Goal: Task Accomplishment & Management: Use online tool/utility

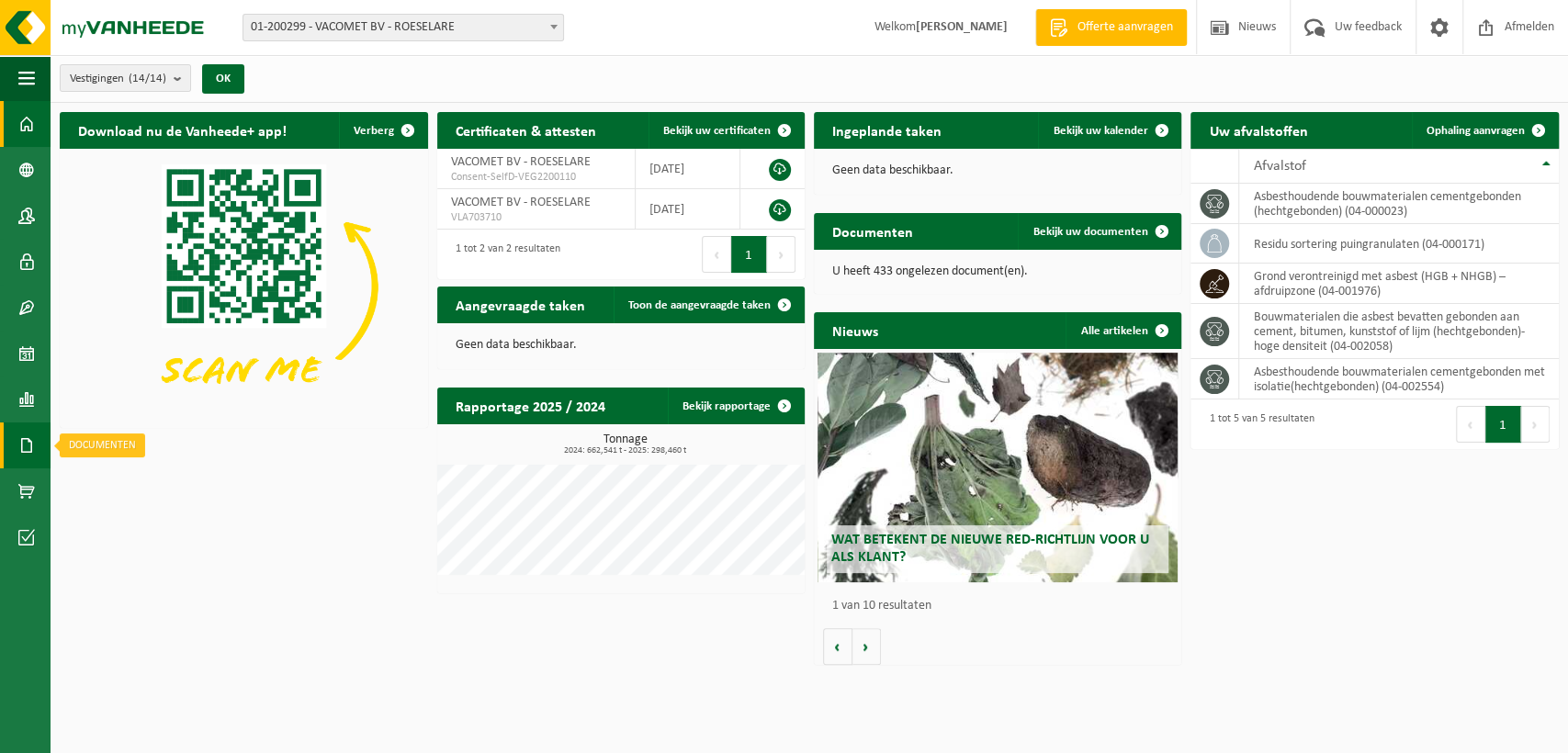
click at [23, 441] on span at bounding box center [27, 445] width 17 height 46
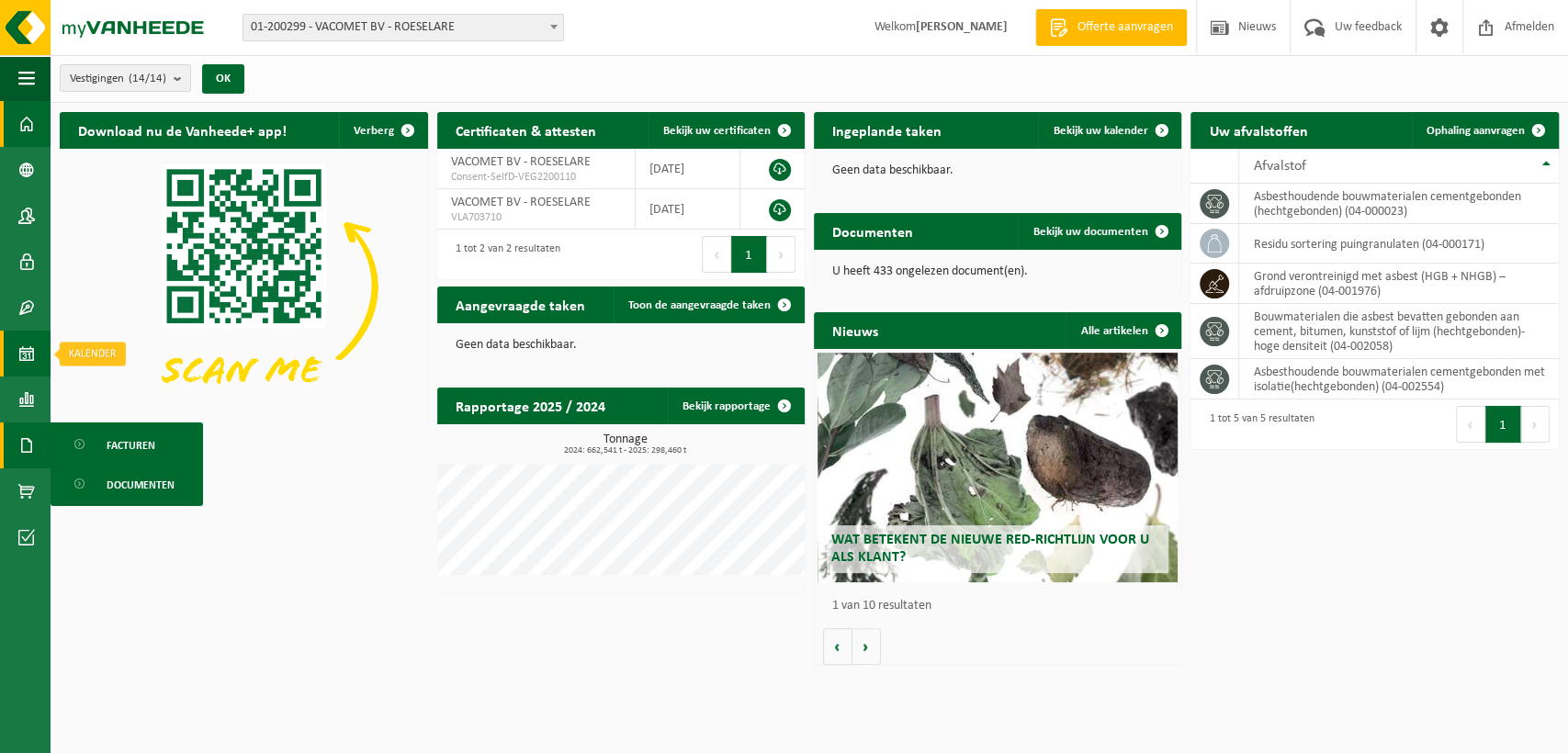
click at [21, 358] on span at bounding box center [27, 353] width 17 height 46
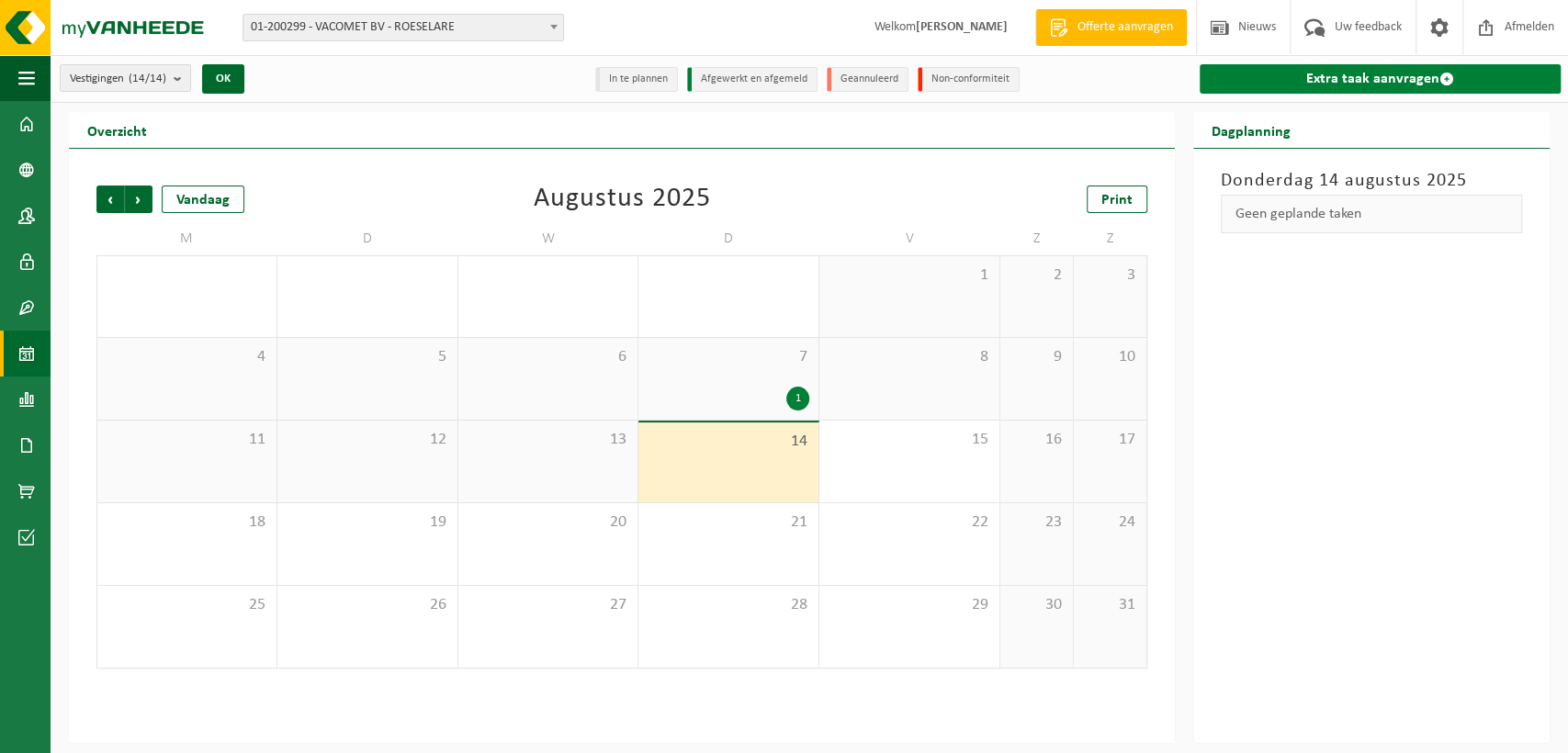
click at [1319, 75] on link "Extra taak aanvragen" at bounding box center [1379, 79] width 361 height 29
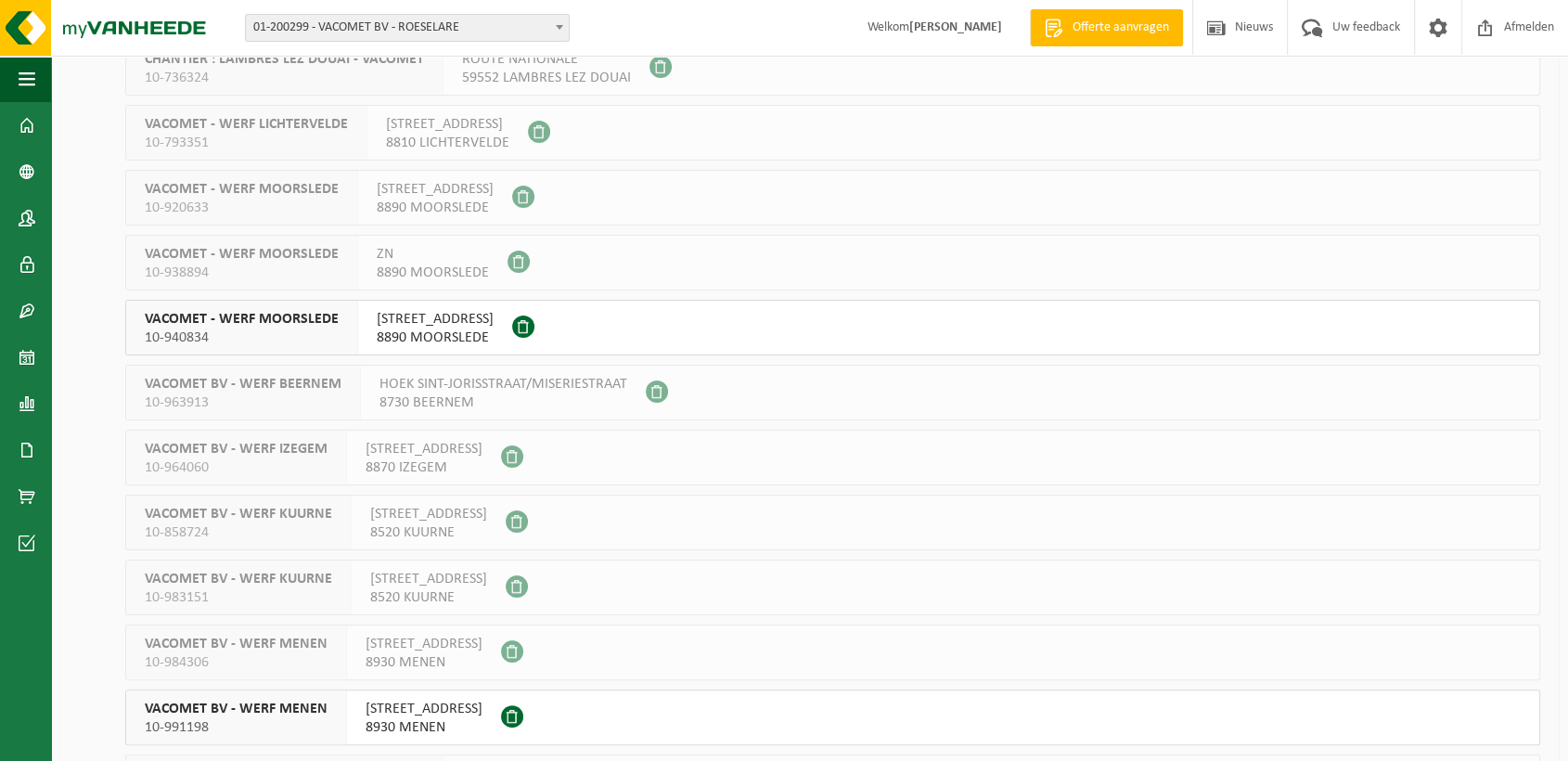
scroll to position [395, 0]
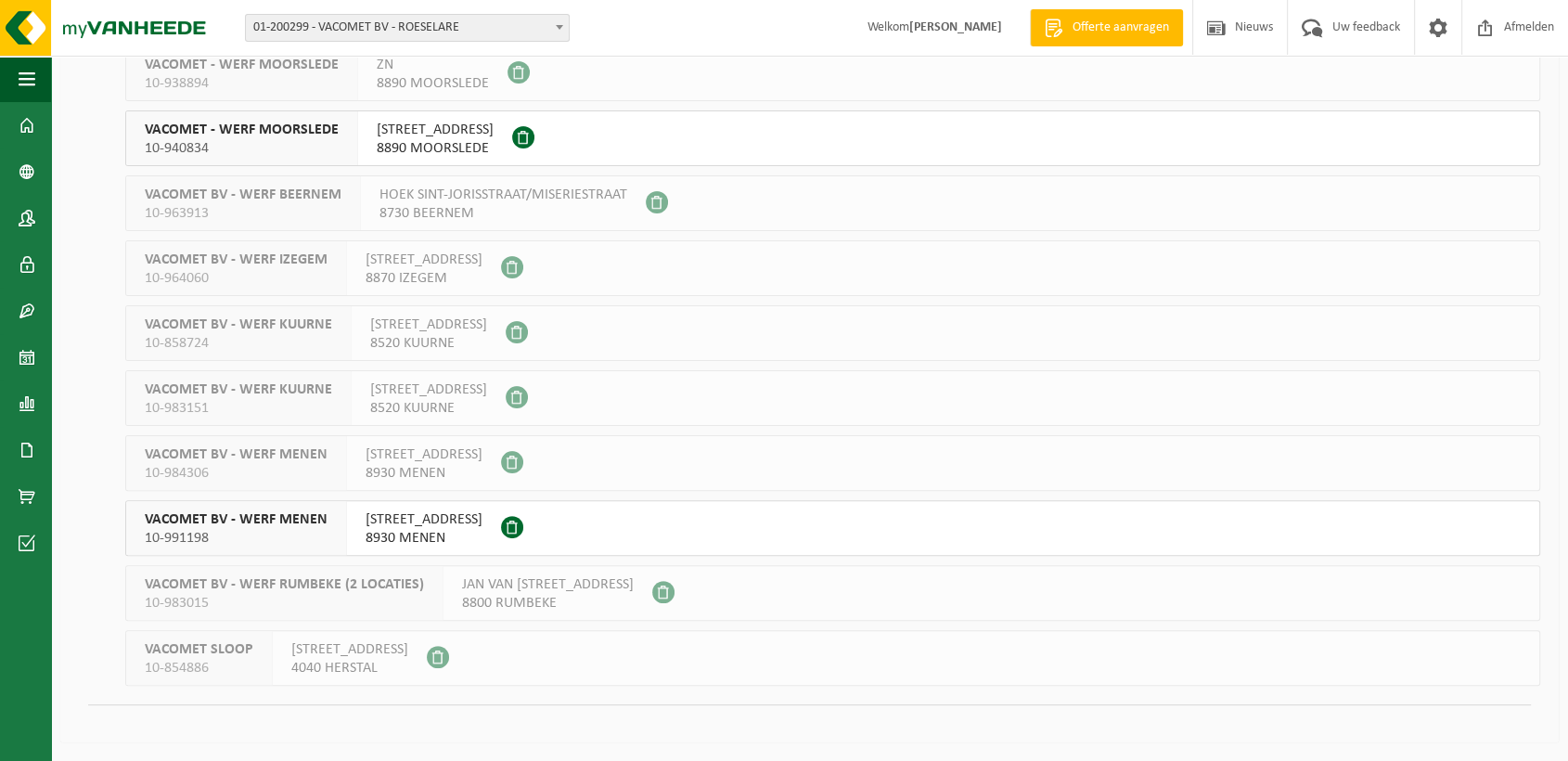
click at [409, 521] on span "VELDSTRAAT 70" at bounding box center [424, 520] width 117 height 19
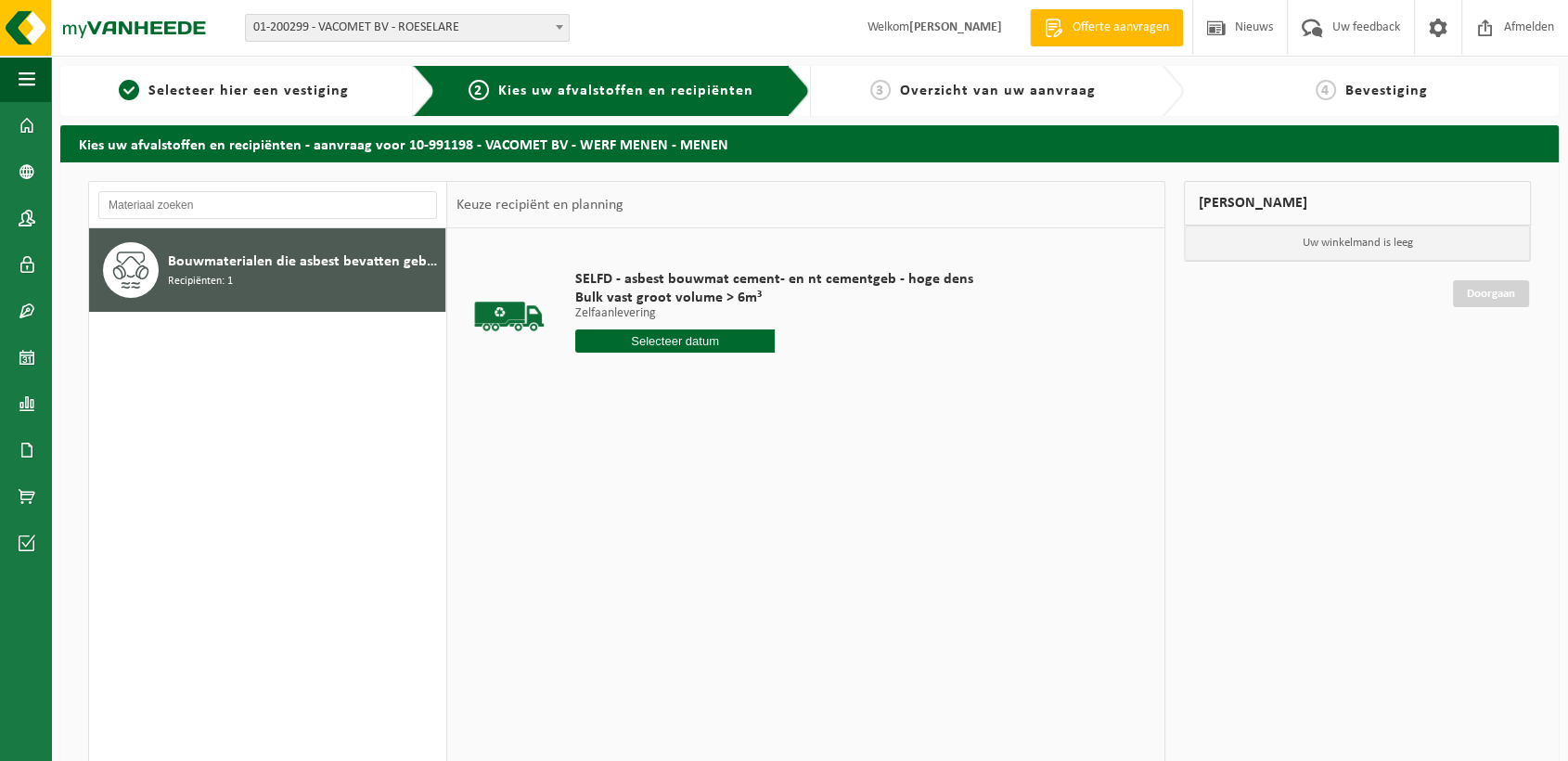
click at [719, 336] on input "text" at bounding box center [674, 341] width 200 height 23
click at [587, 533] on div "18" at bounding box center [592, 535] width 33 height 30
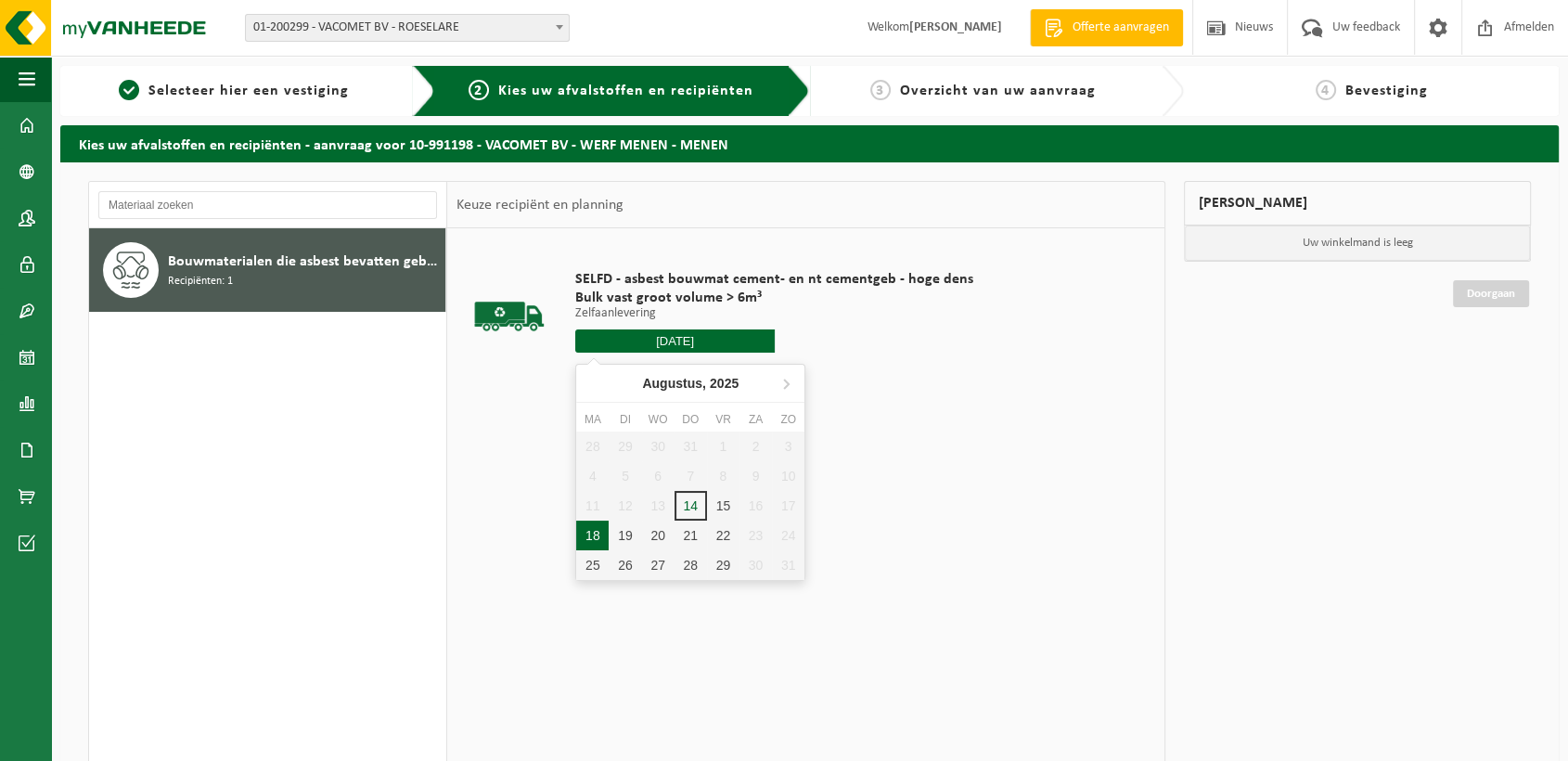
type input "Van 2025-08-18"
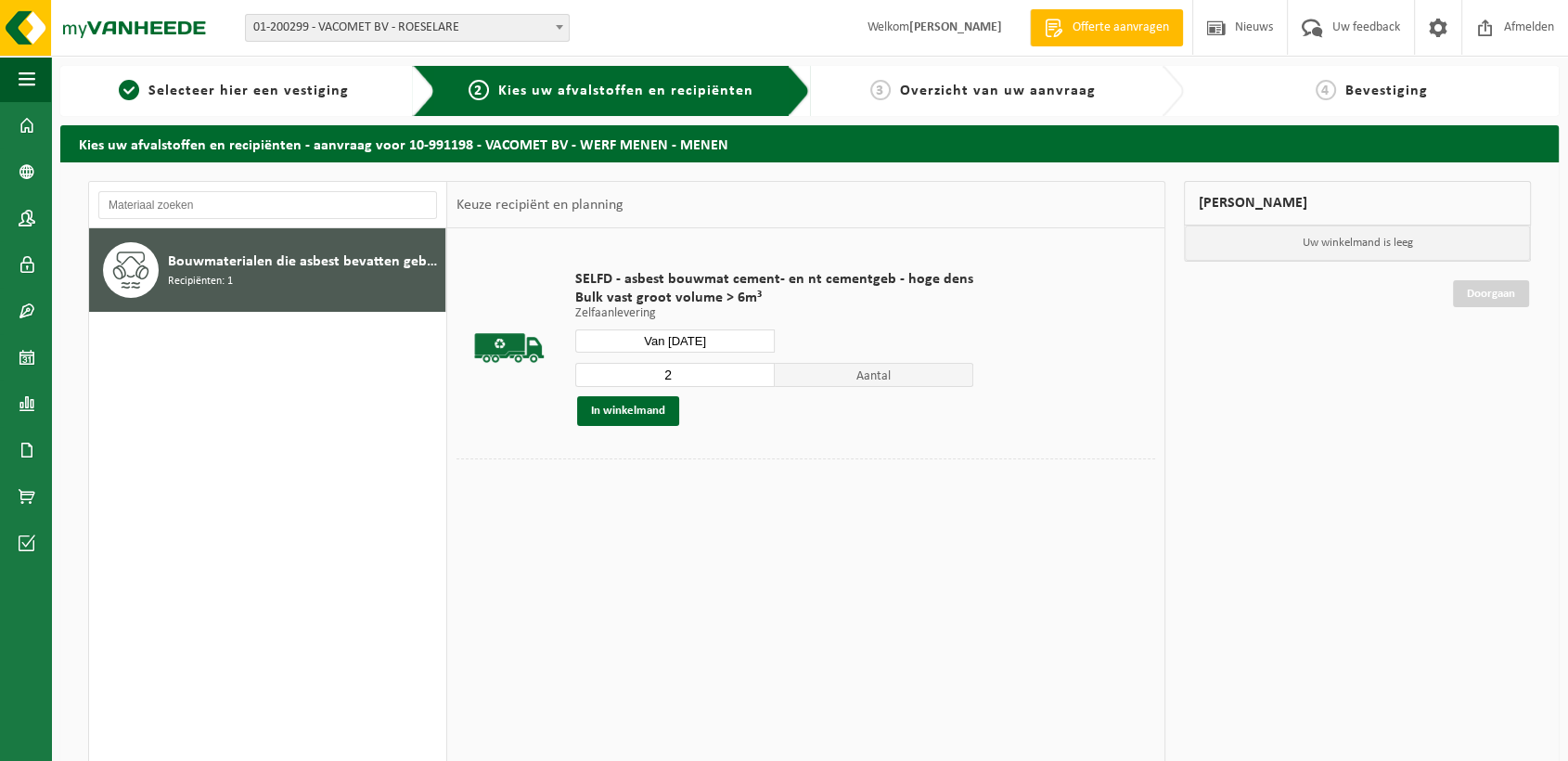
click at [752, 373] on input "2" at bounding box center [674, 375] width 200 height 24
click at [752, 373] on input "3" at bounding box center [674, 375] width 200 height 24
click at [752, 373] on input "4" at bounding box center [674, 375] width 200 height 24
click at [752, 373] on input "5" at bounding box center [674, 375] width 200 height 24
type input "6"
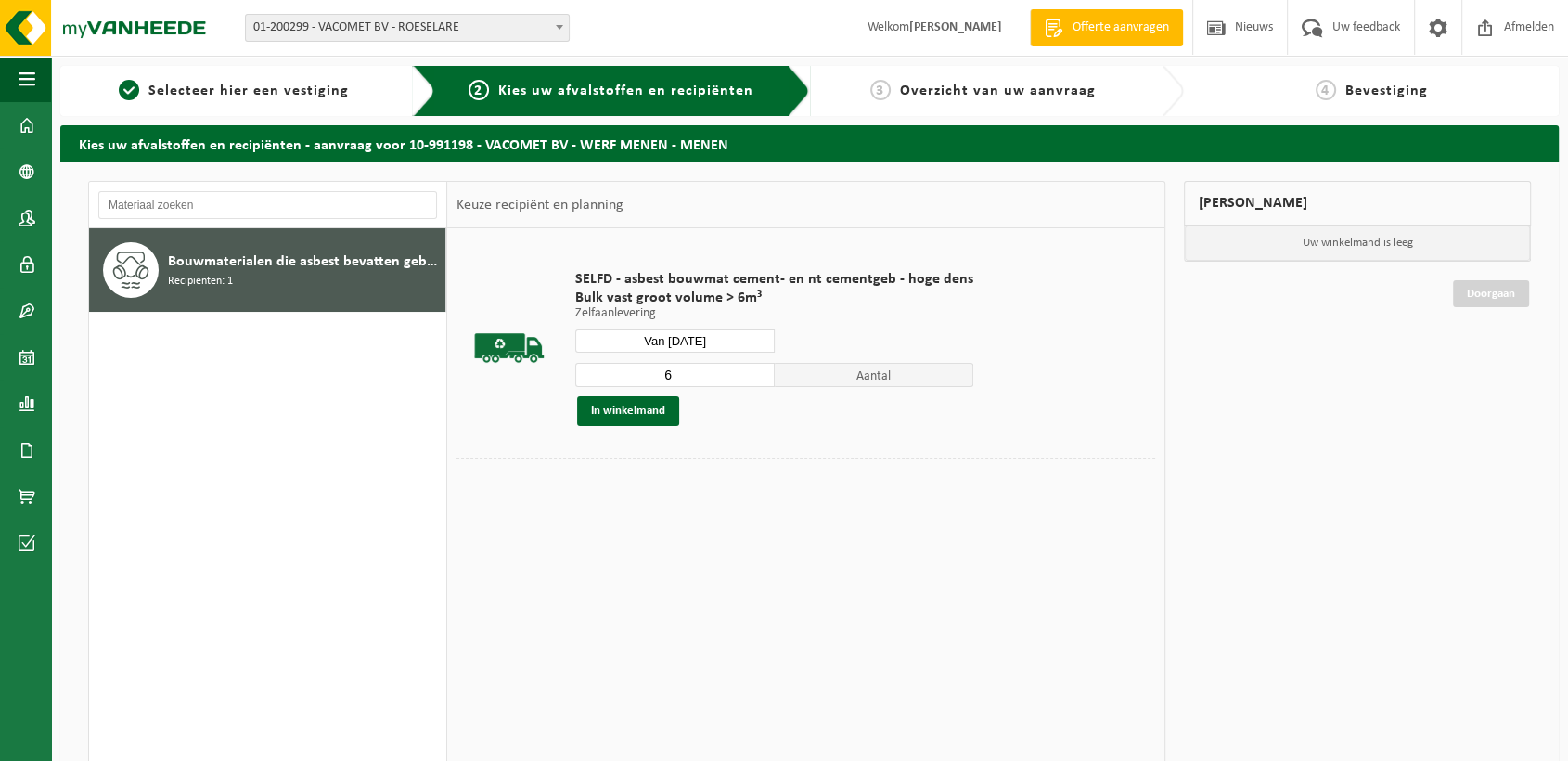
click at [752, 373] on input "6" at bounding box center [674, 375] width 200 height 24
click at [645, 411] on button "In winkelmand" at bounding box center [628, 411] width 102 height 30
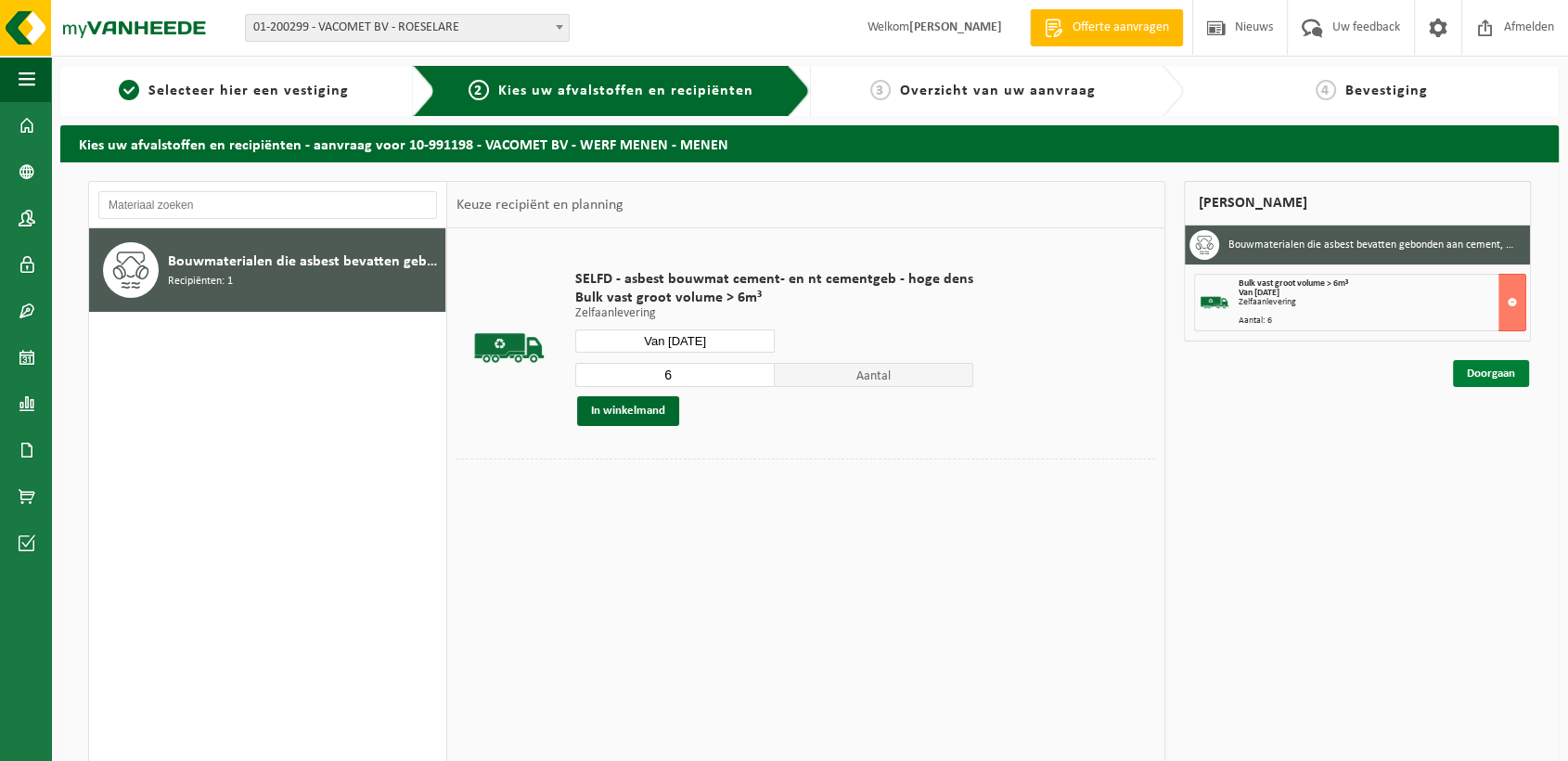
click at [1466, 366] on link "Doorgaan" at bounding box center [1491, 374] width 76 height 27
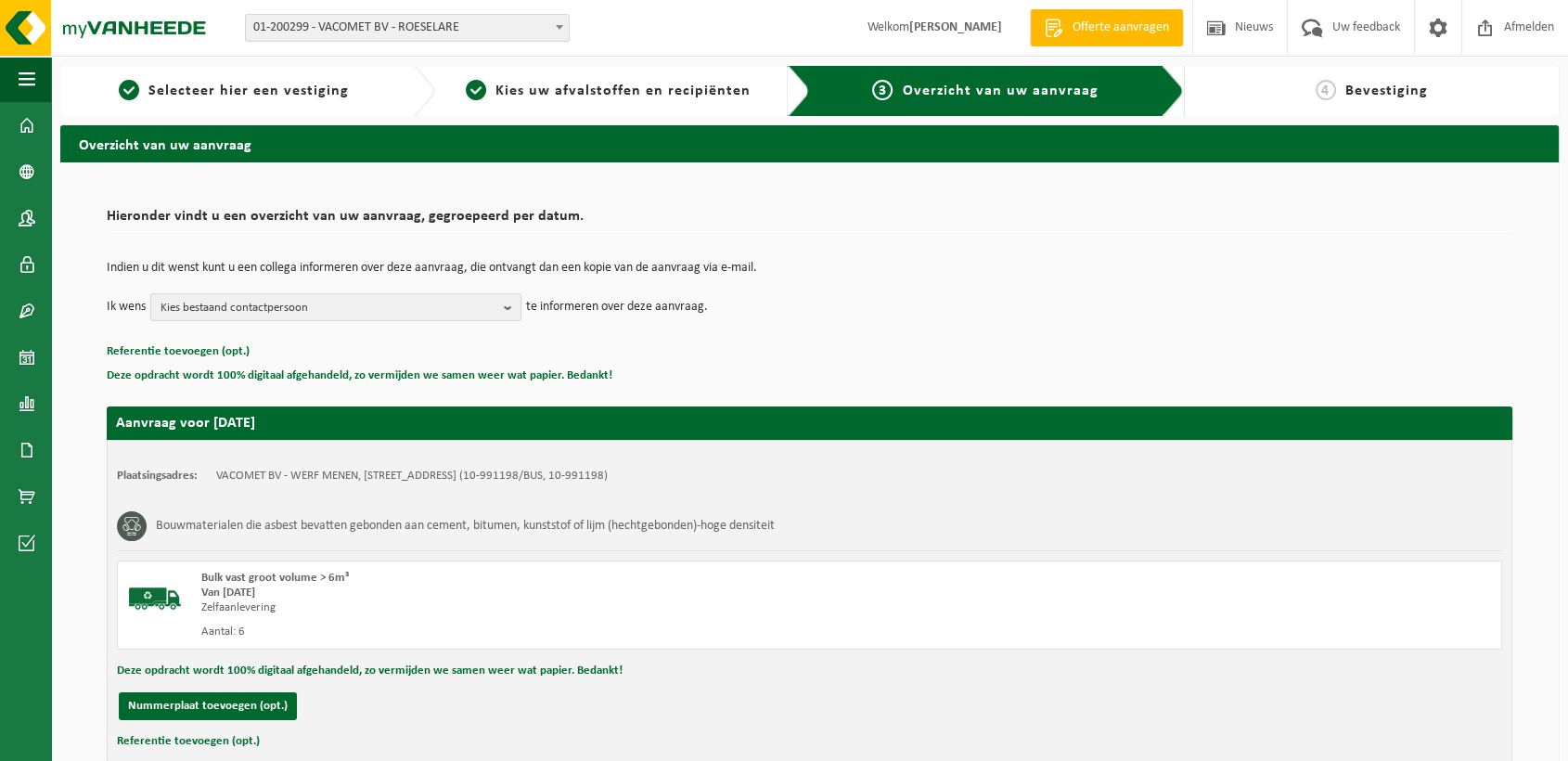
click at [128, 738] on button "Referentie toevoegen (opt.)" at bounding box center [189, 741] width 143 height 24
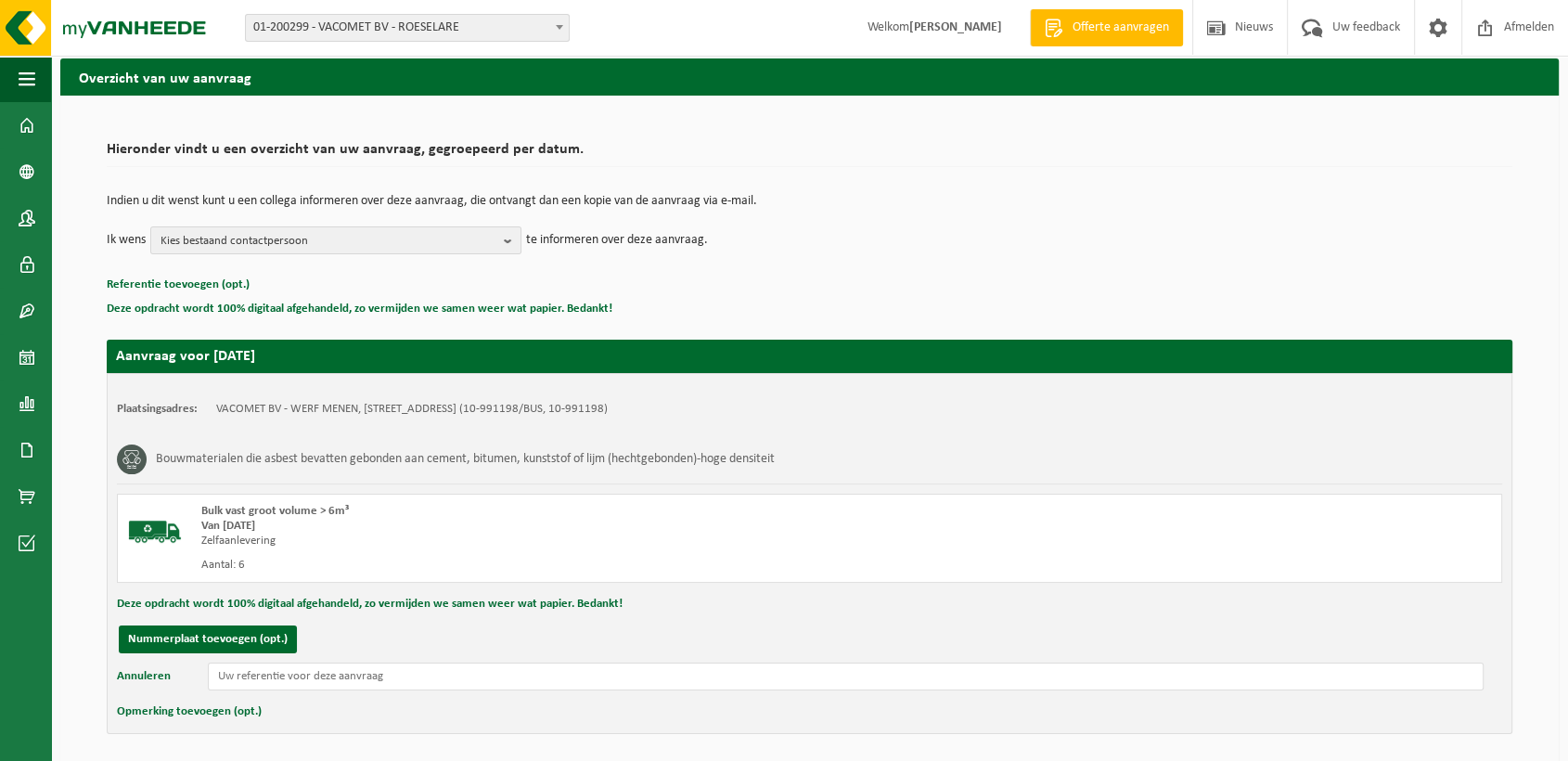
scroll to position [103, 0]
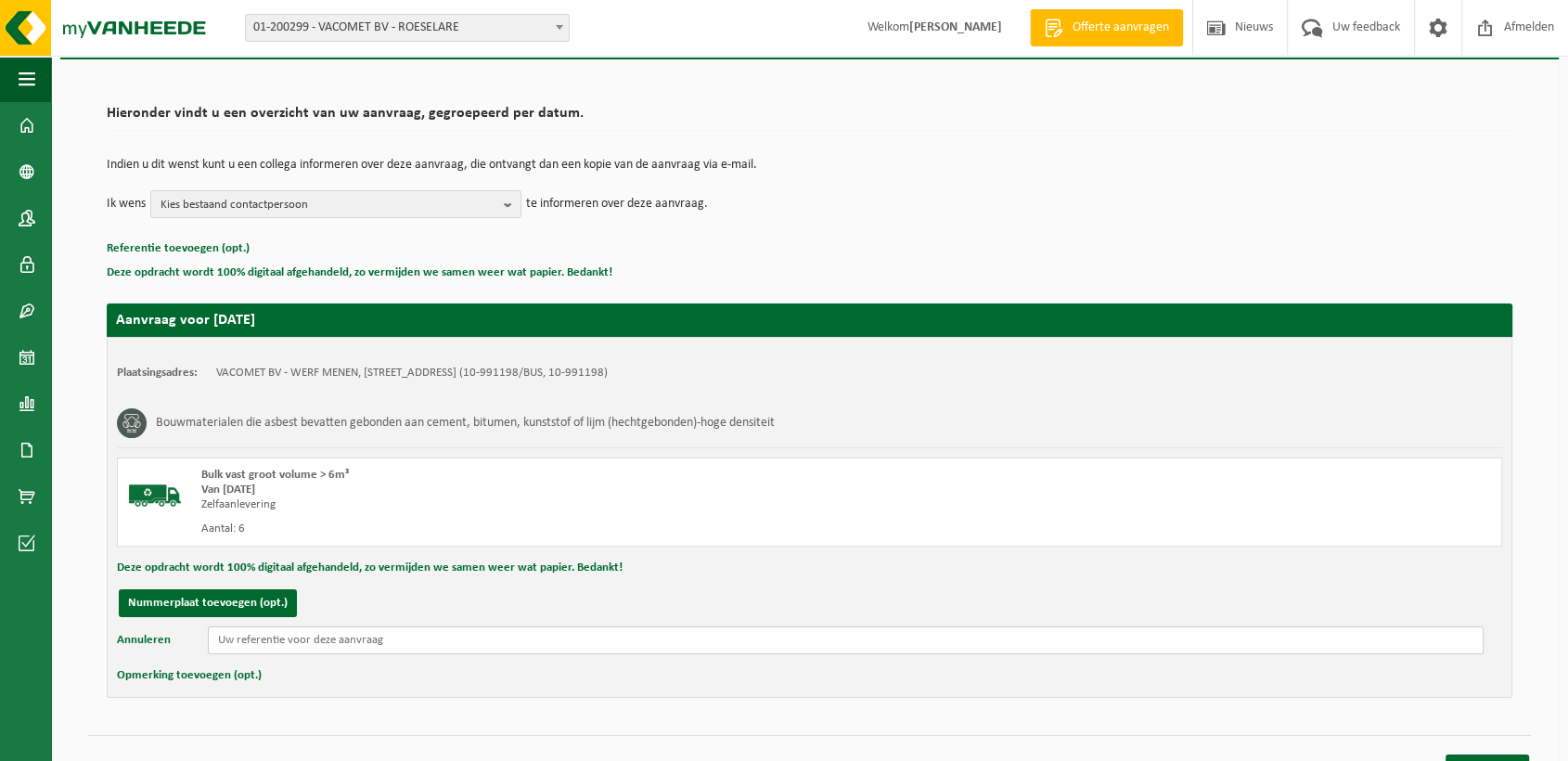
click at [356, 641] on input "text" at bounding box center [845, 641] width 1276 height 28
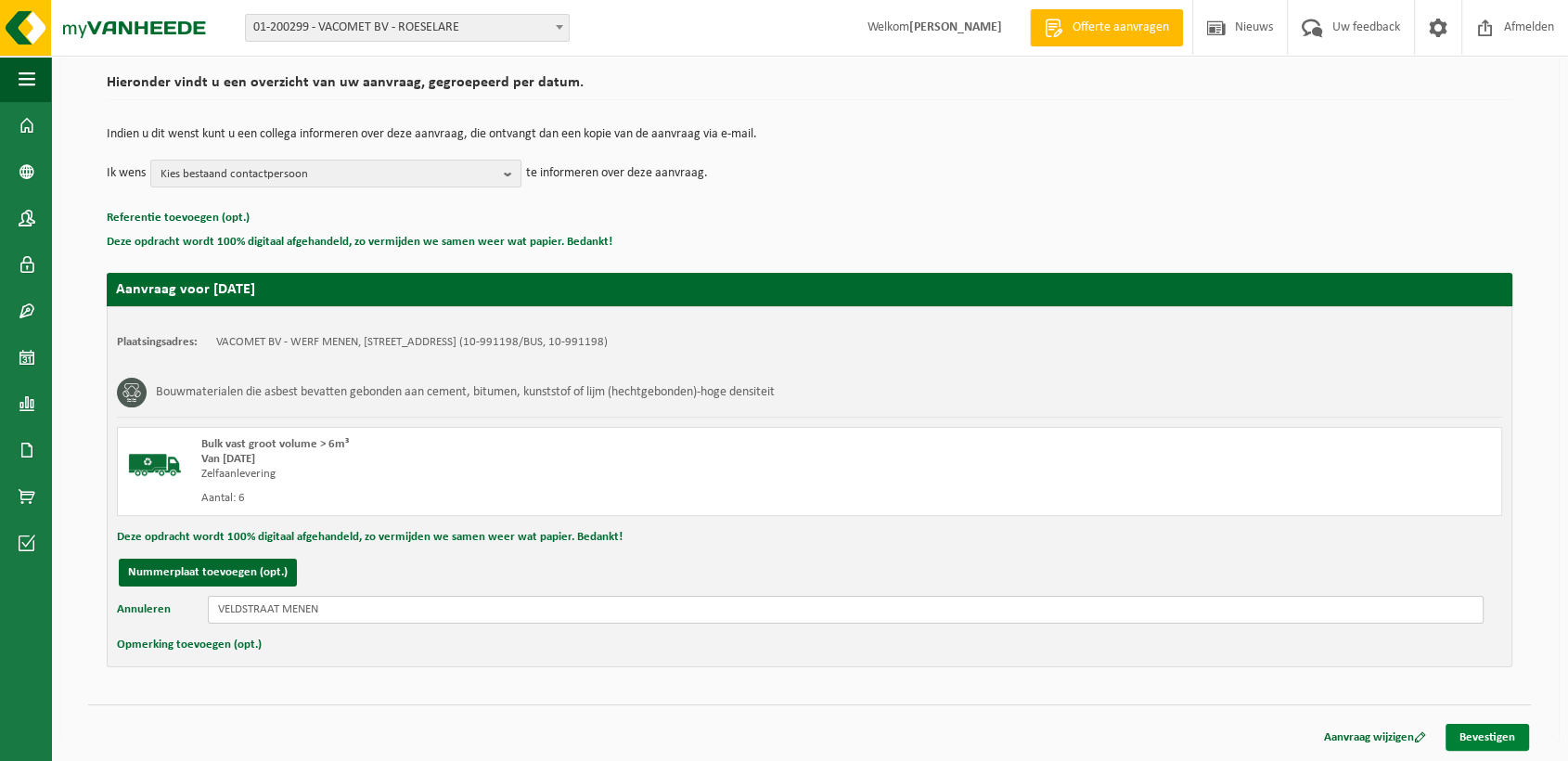
type input "VELDSTRAAT MENEN"
click at [1485, 736] on link "Bevestigen" at bounding box center [1488, 737] width 83 height 27
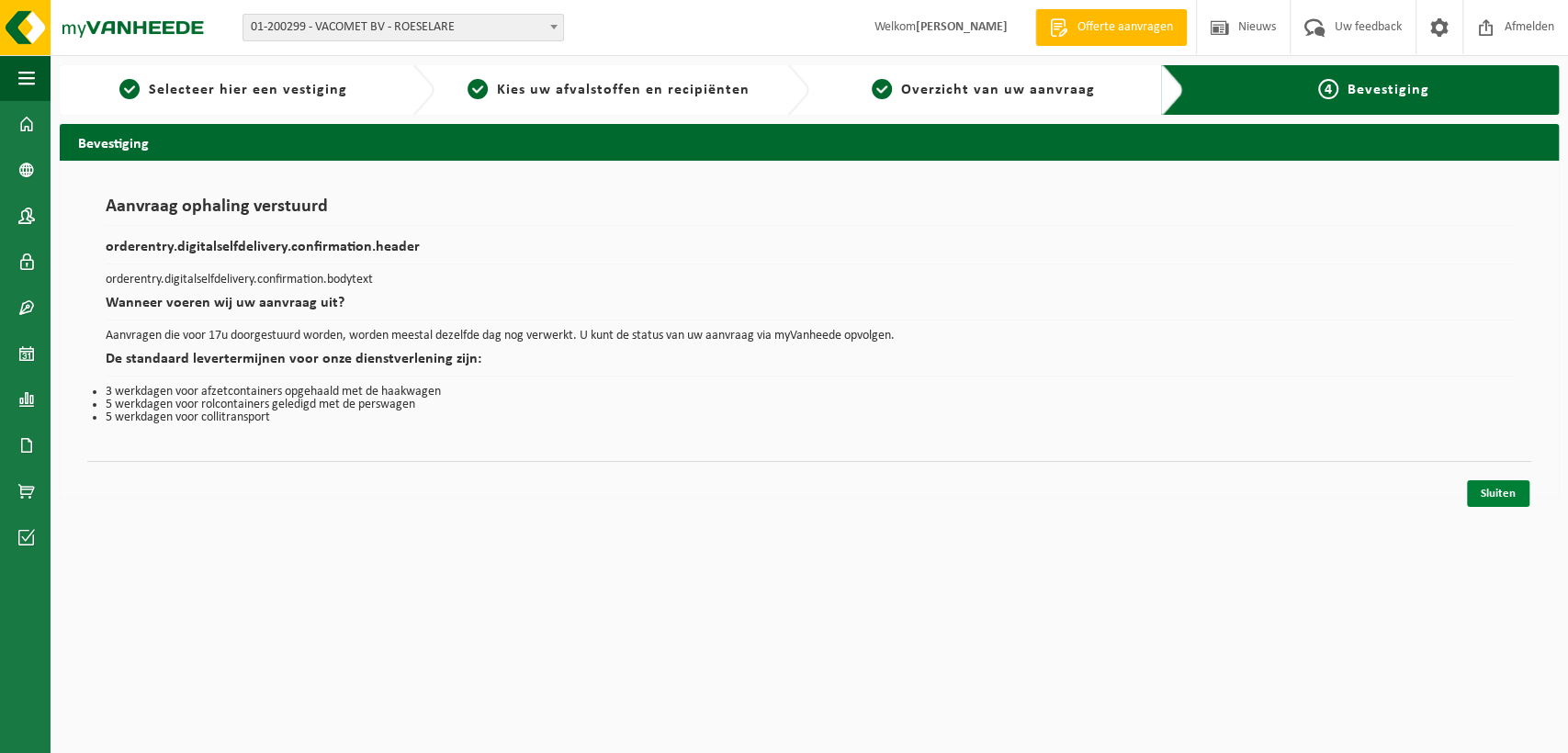
click at [1499, 494] on link "Sluiten" at bounding box center [1498, 493] width 63 height 27
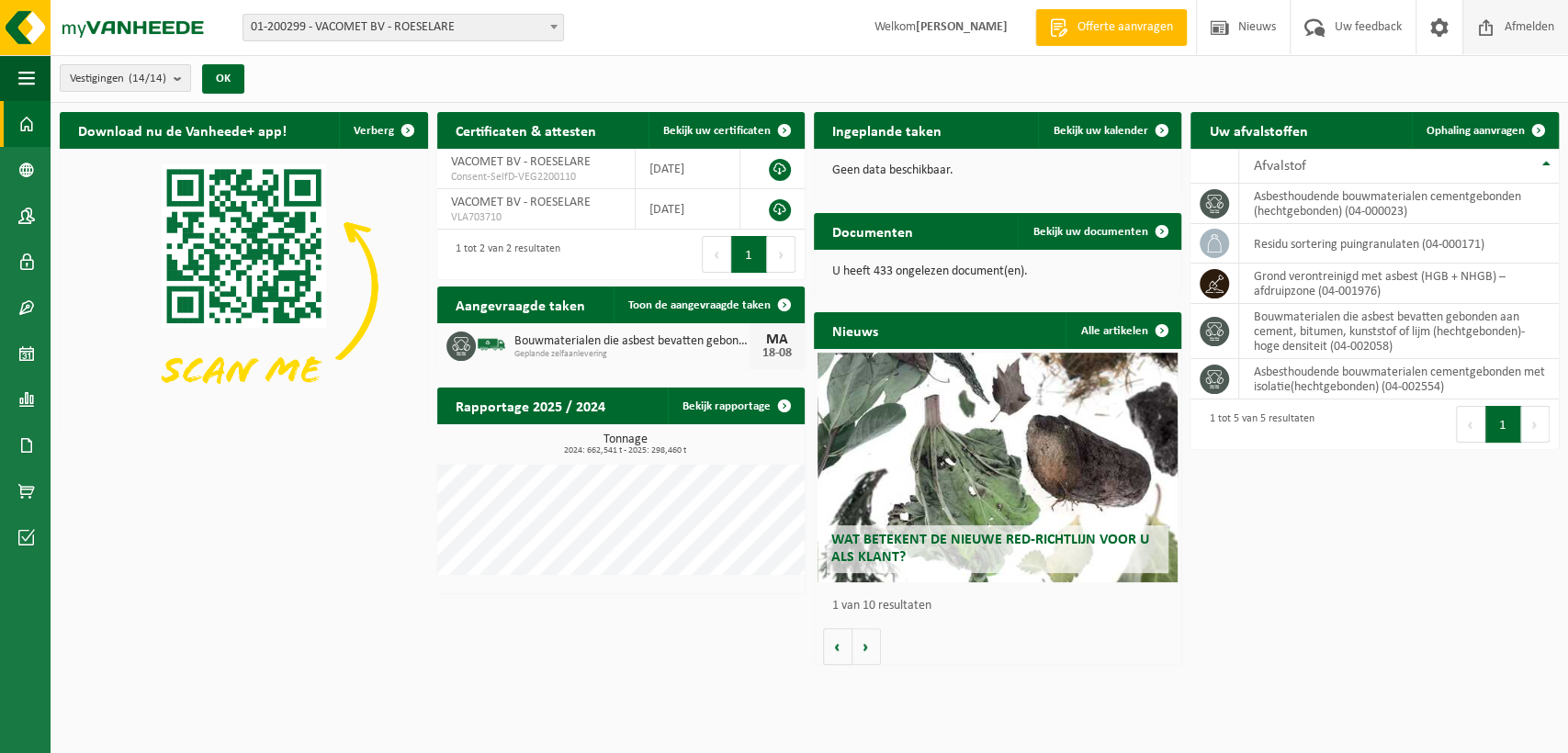
click at [1511, 24] on span "Afmelden" at bounding box center [1530, 27] width 59 height 54
